Goal: Task Accomplishment & Management: Manage account settings

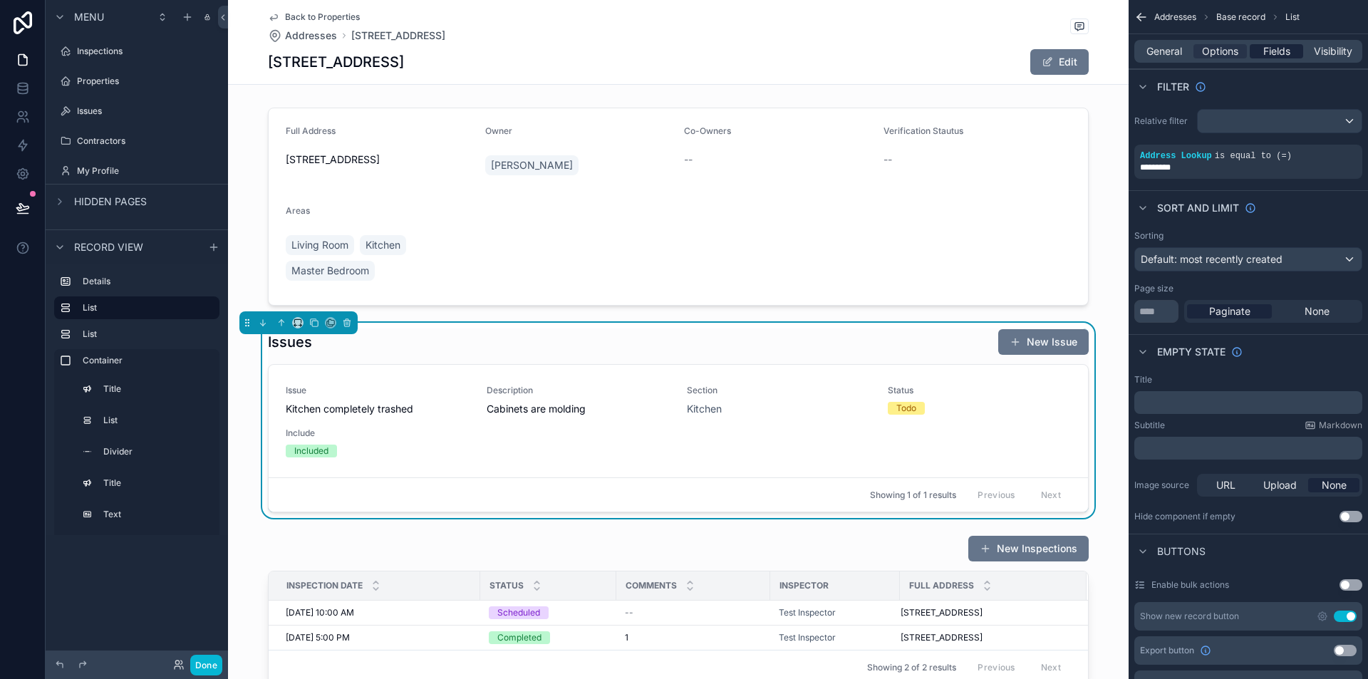
click at [1274, 51] on span "Fields" at bounding box center [1276, 51] width 27 height 14
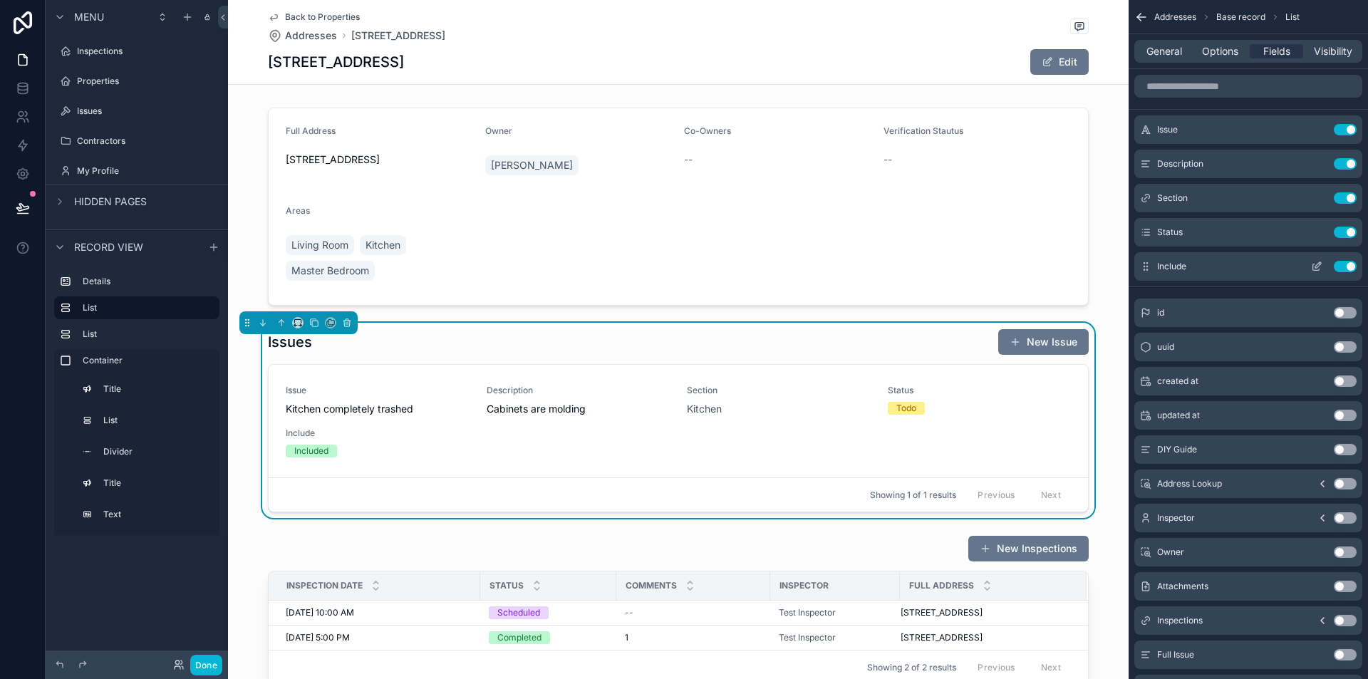
click at [1344, 266] on button "Use setting" at bounding box center [1344, 266] width 23 height 11
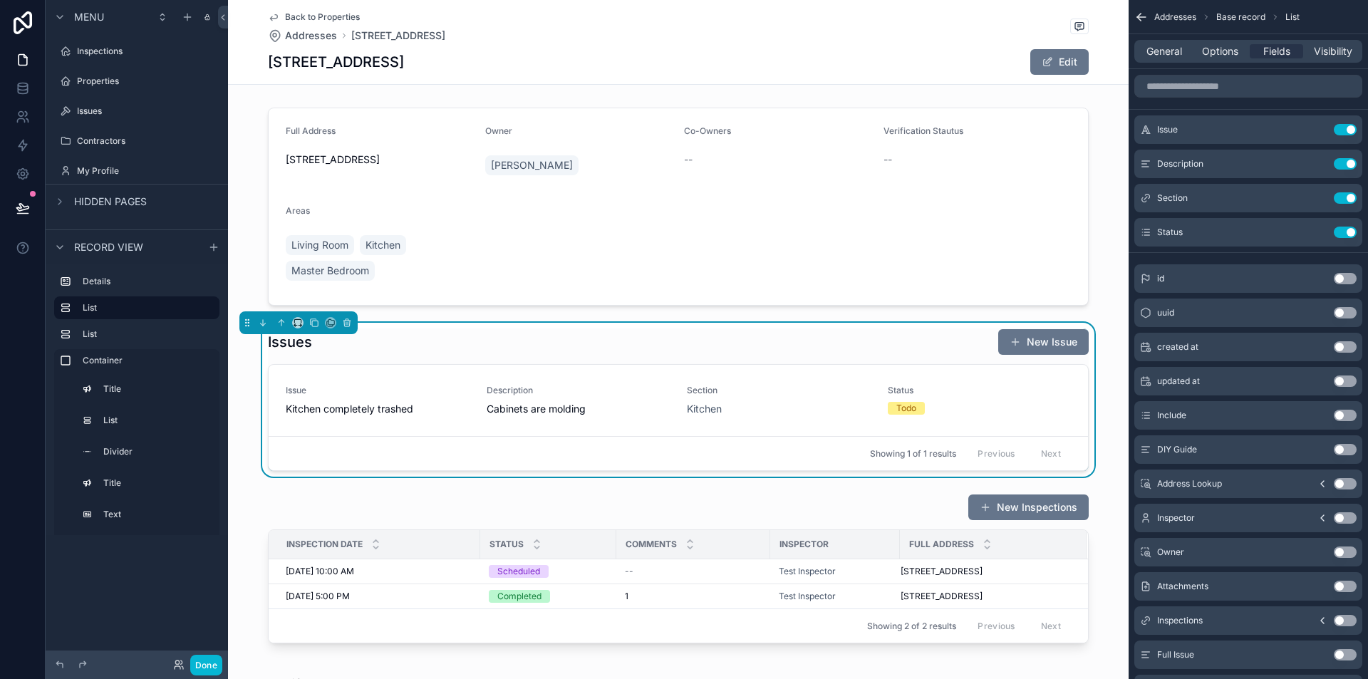
click at [1345, 514] on button "Use setting" at bounding box center [1344, 517] width 23 height 11
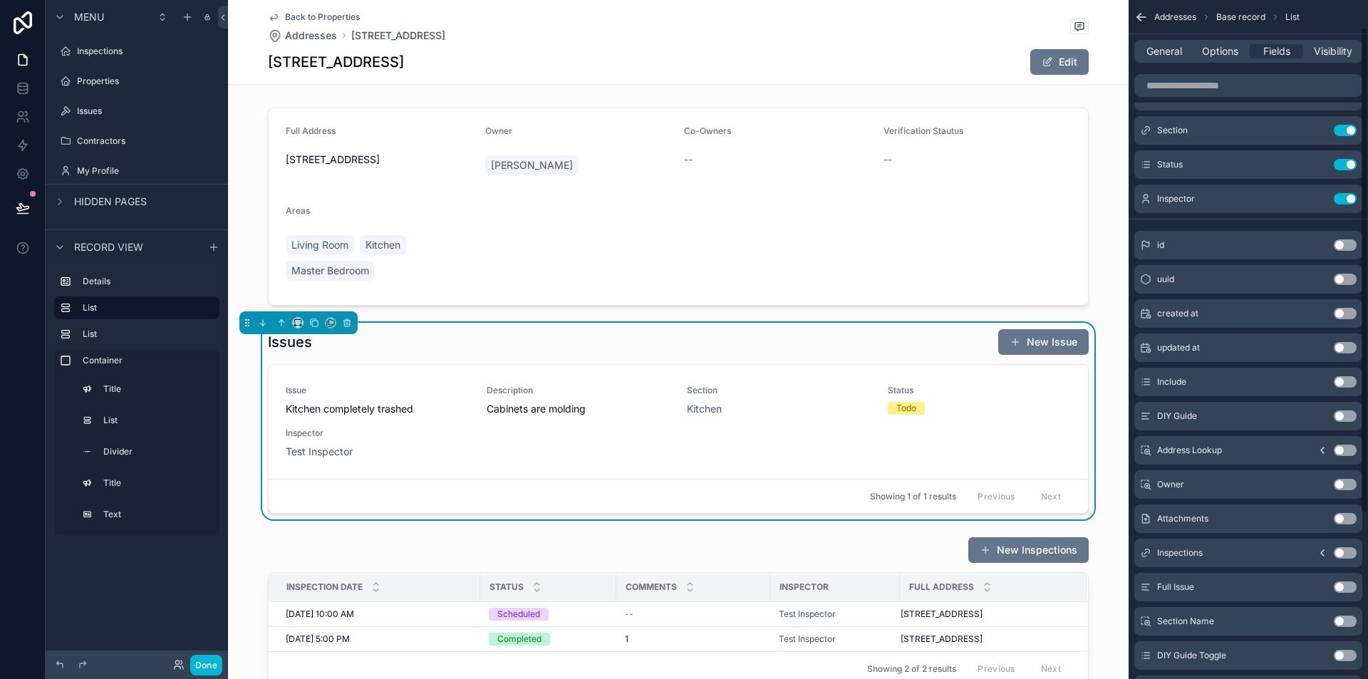
scroll to position [71, 0]
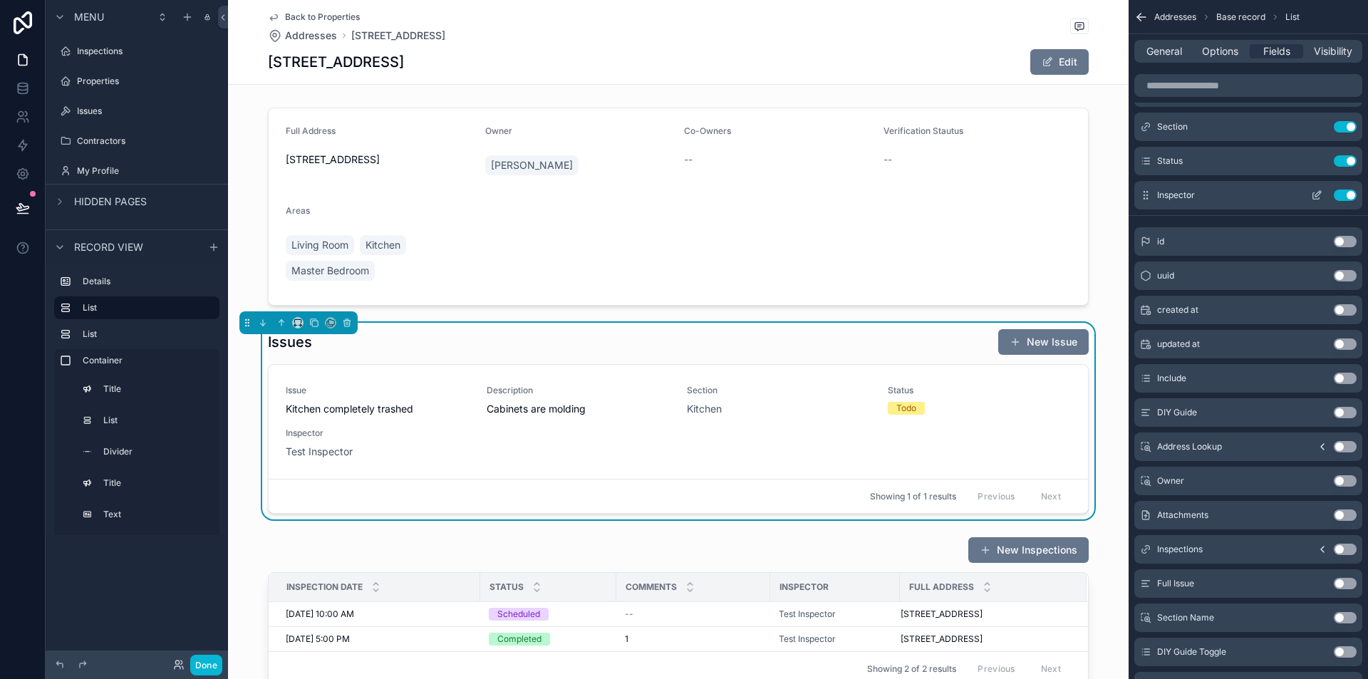
click at [1349, 194] on button "Use setting" at bounding box center [1344, 194] width 23 height 11
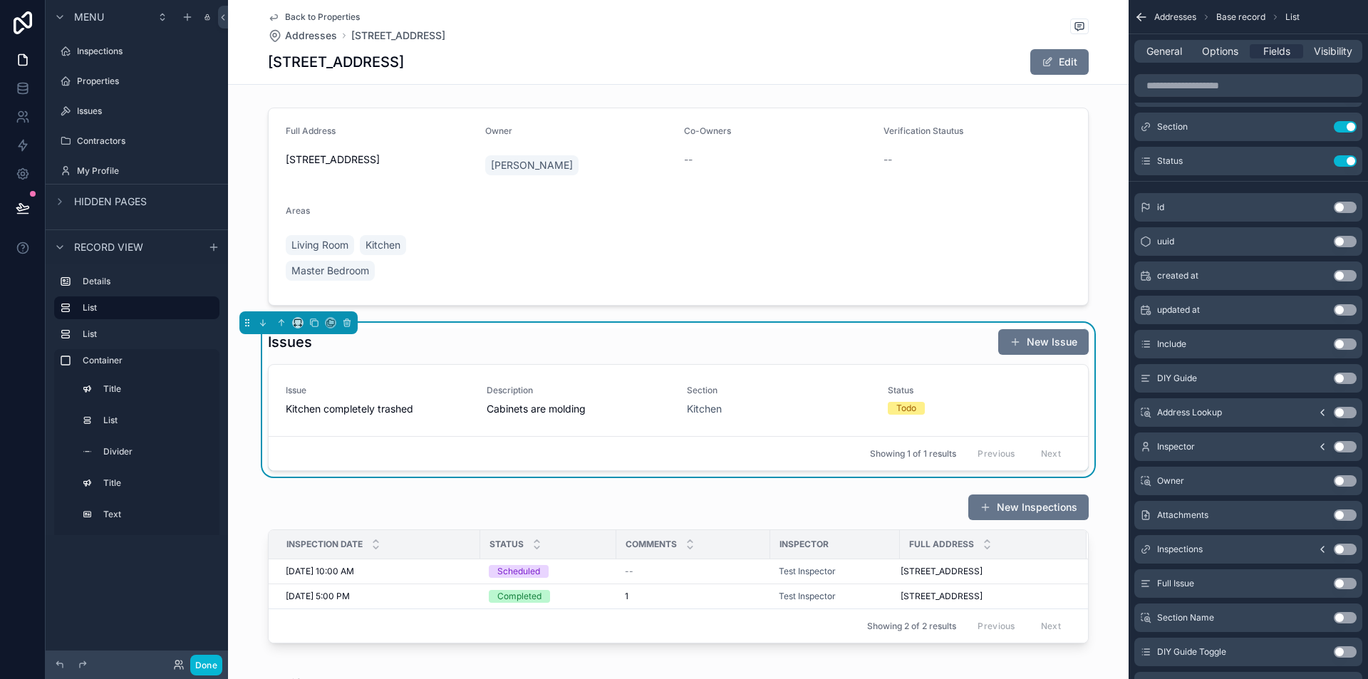
click at [1347, 516] on button "Use setting" at bounding box center [1344, 514] width 23 height 11
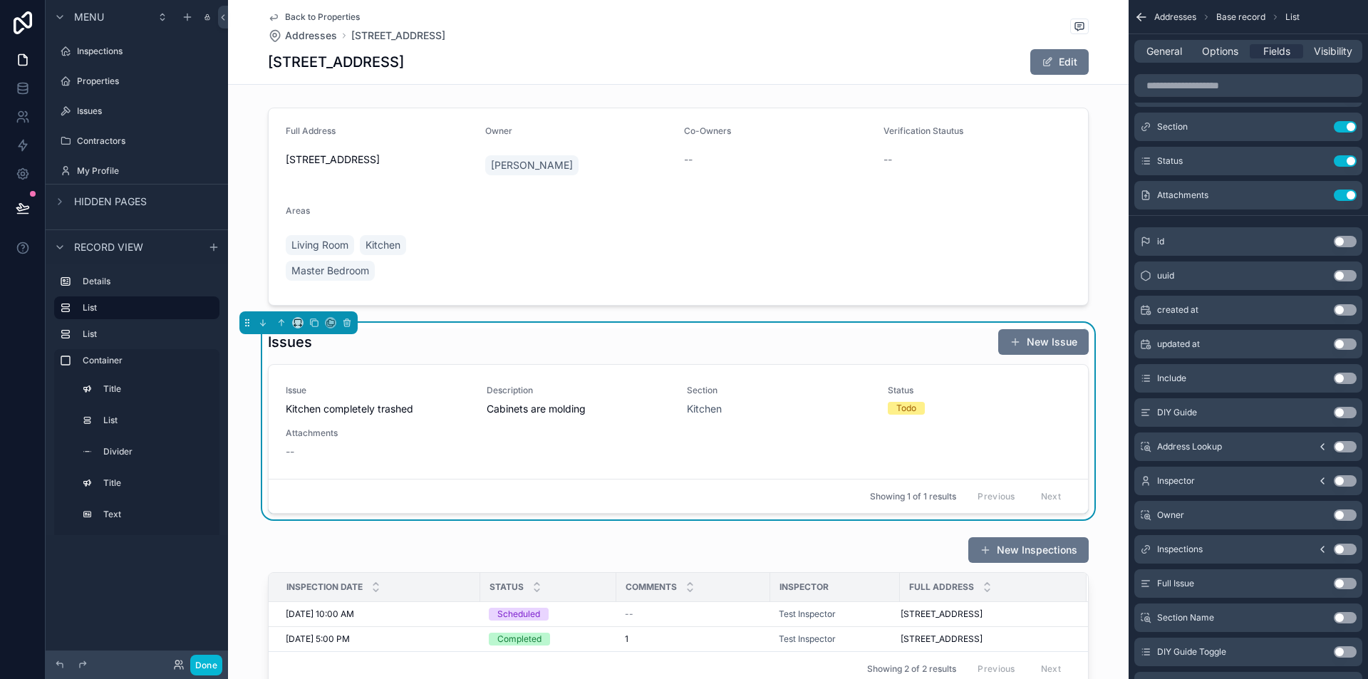
click at [1345, 547] on button "Use setting" at bounding box center [1344, 548] width 23 height 11
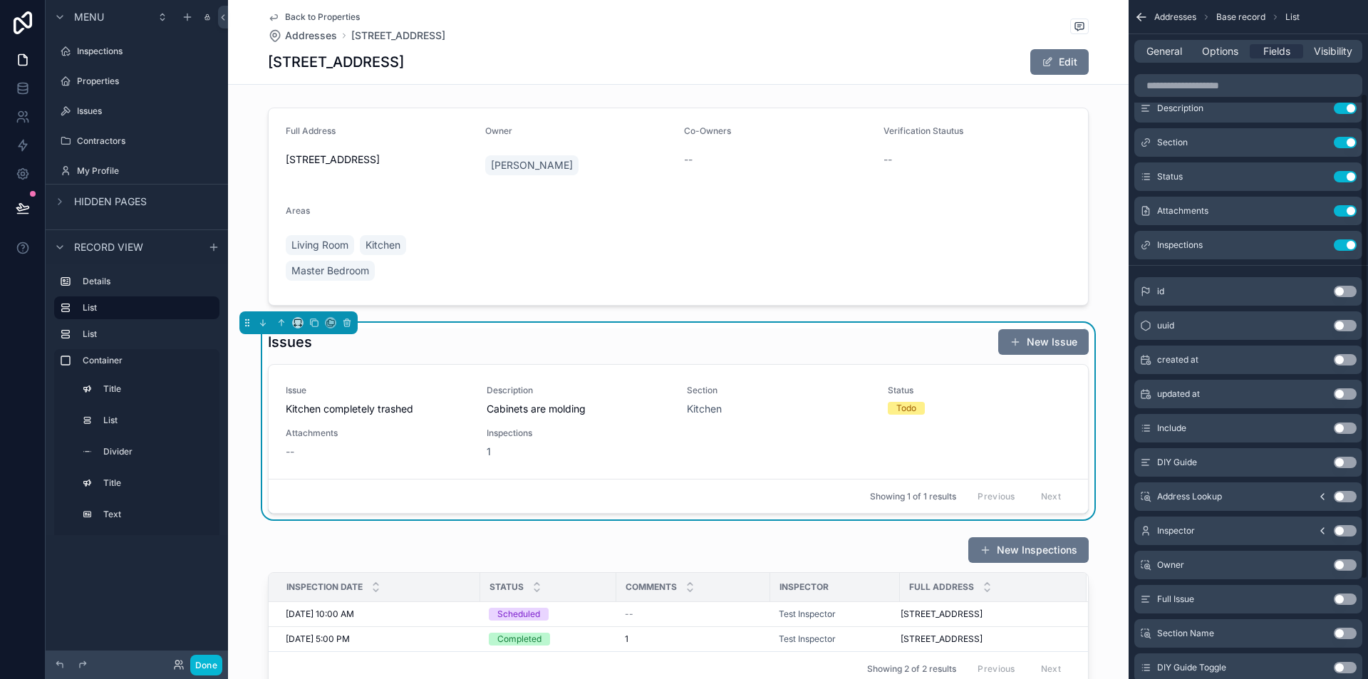
scroll to position [0, 0]
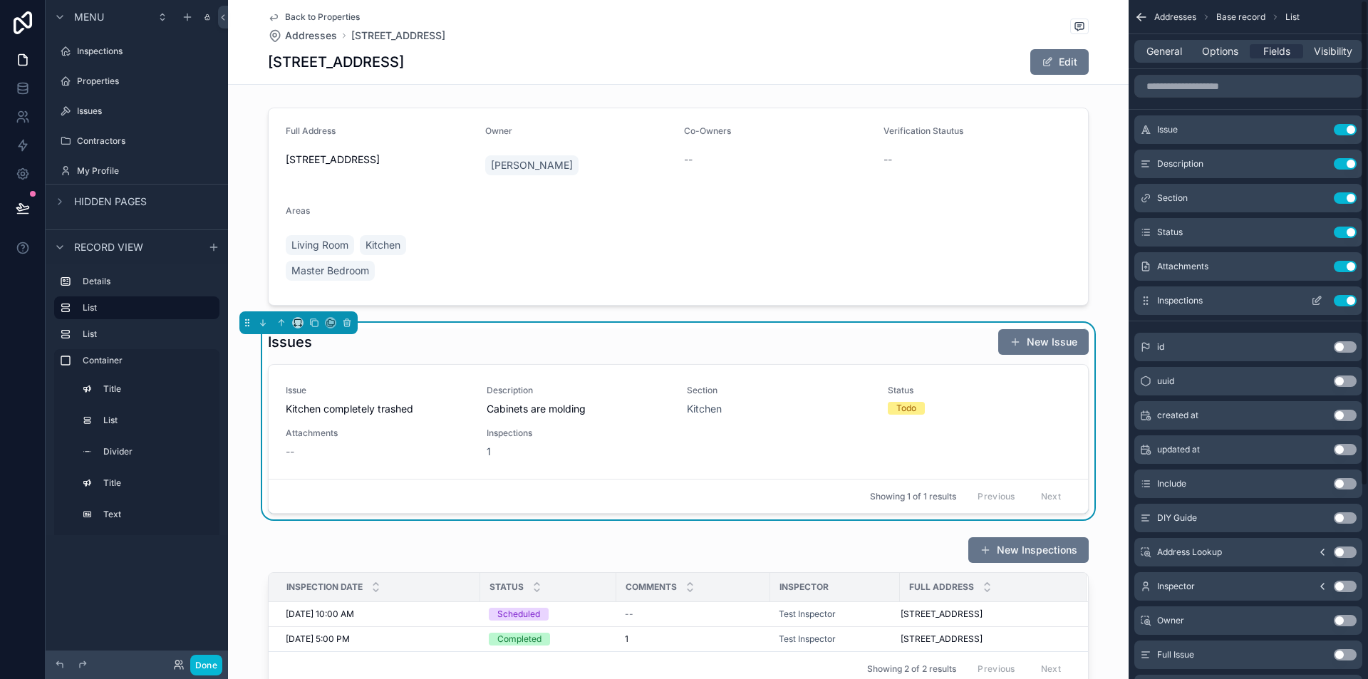
click at [1336, 296] on button "Use setting" at bounding box center [1344, 300] width 23 height 11
click at [1323, 618] on icon "scrollable content" at bounding box center [1322, 621] width 3 height 6
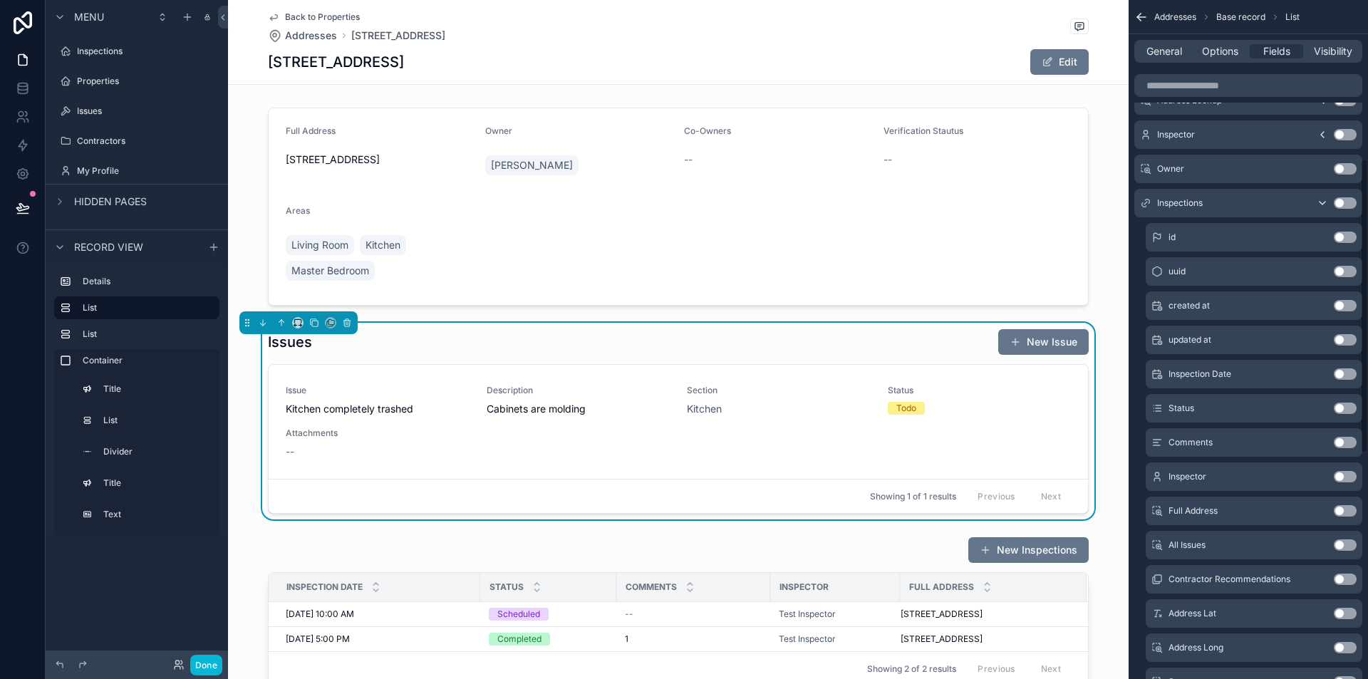
scroll to position [427, 0]
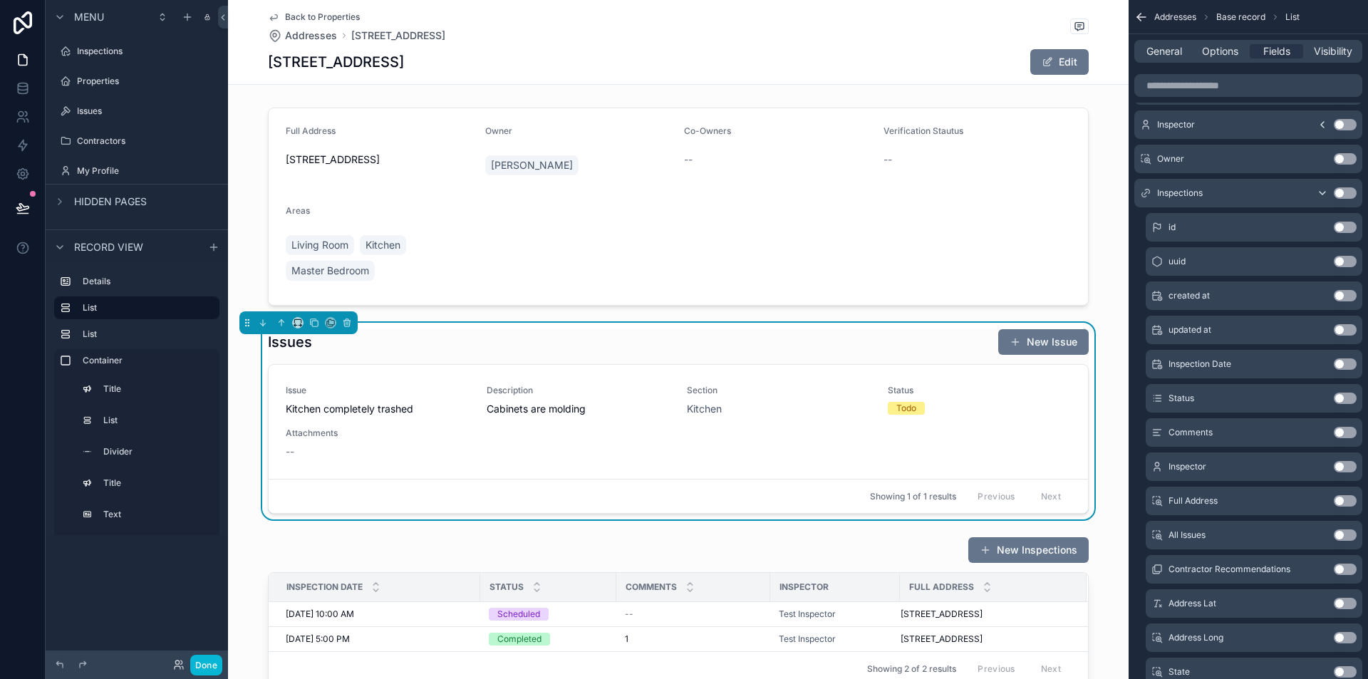
click at [1341, 366] on button "Use setting" at bounding box center [1344, 363] width 23 height 11
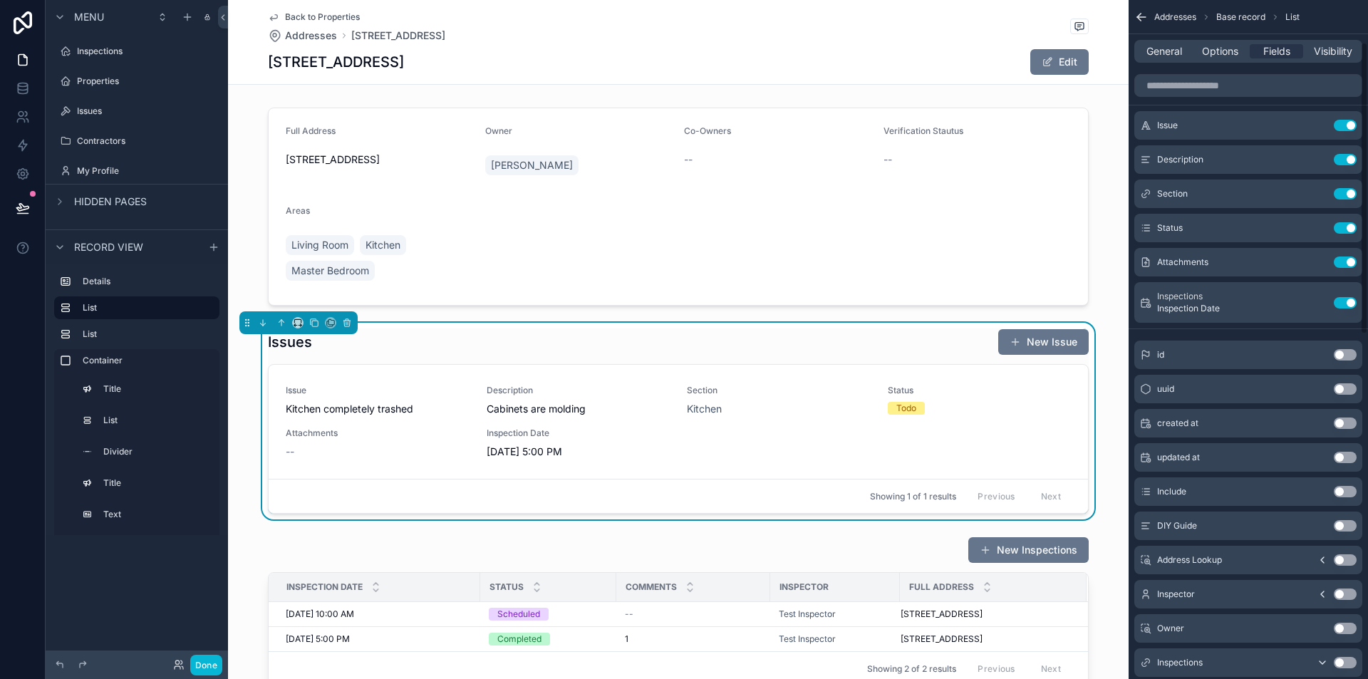
scroll to position [0, 0]
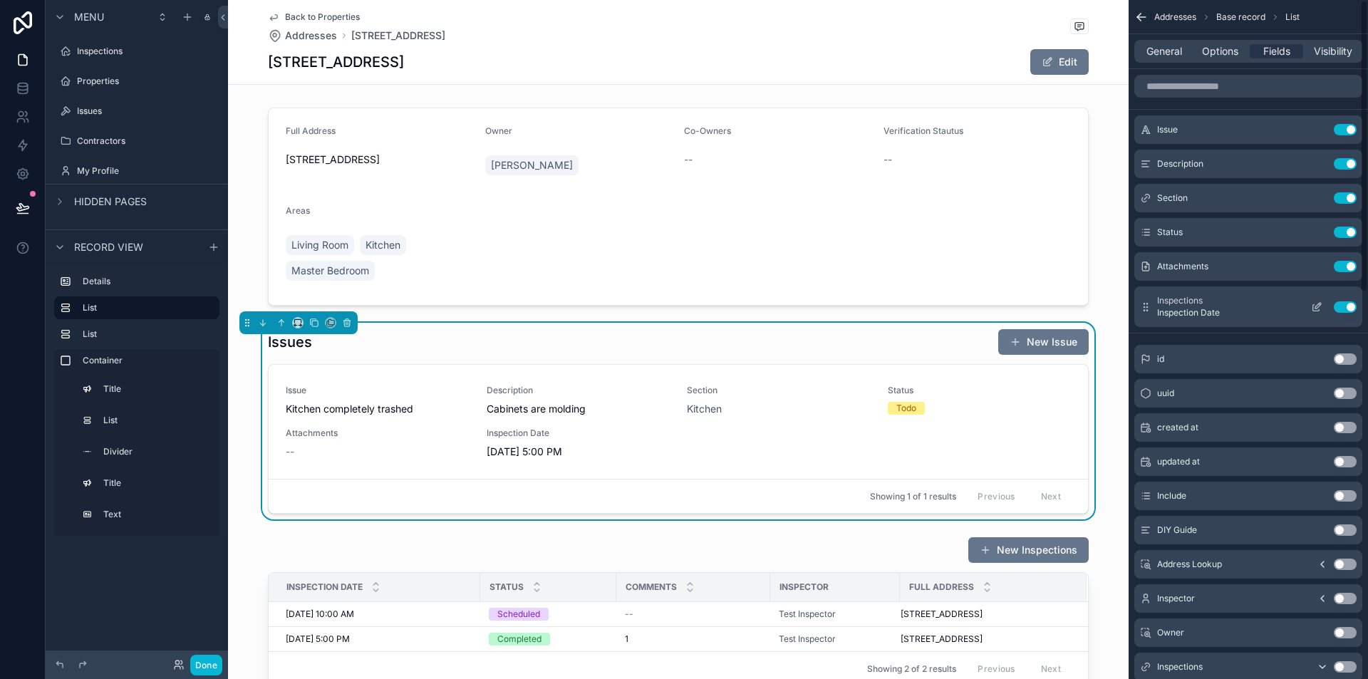
click at [1313, 308] on icon "scrollable content" at bounding box center [1316, 306] width 11 height 11
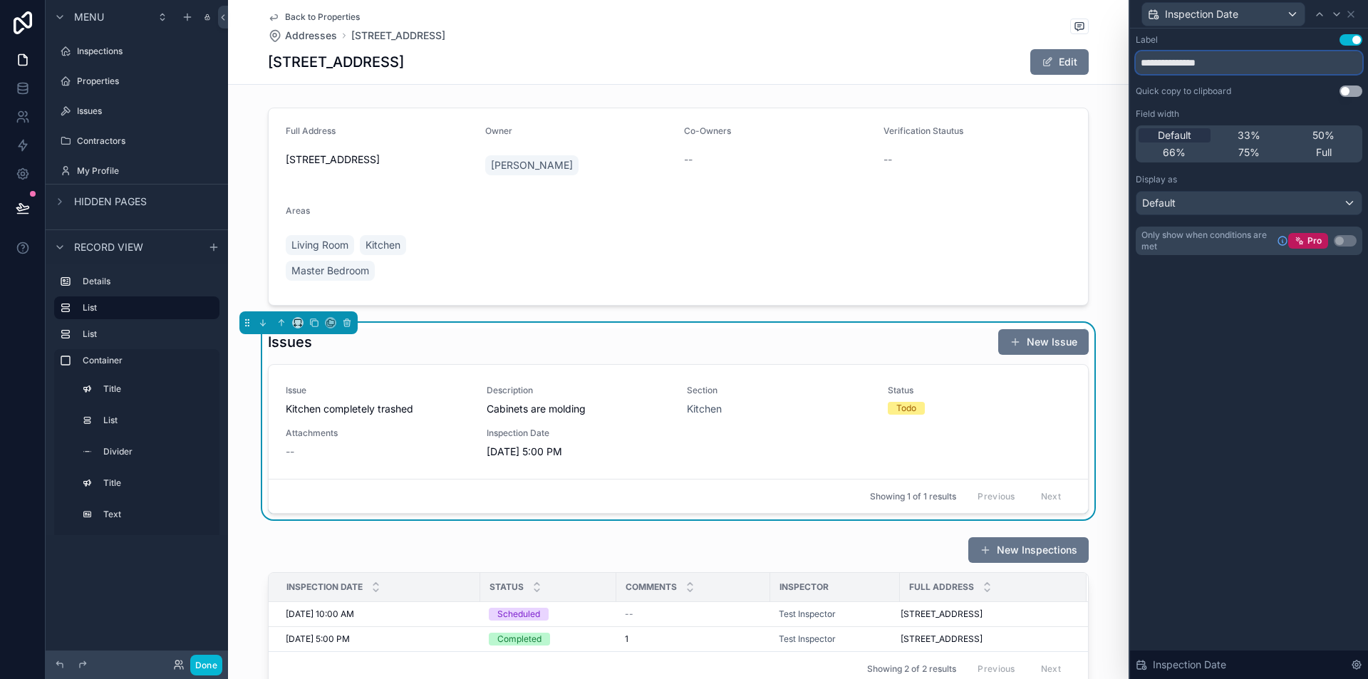
click at [1221, 66] on input "**********" at bounding box center [1248, 62] width 227 height 23
type input "**********"
click at [1228, 508] on div "**********" at bounding box center [1249, 353] width 238 height 650
